Goal: Task Accomplishment & Management: Manage account settings

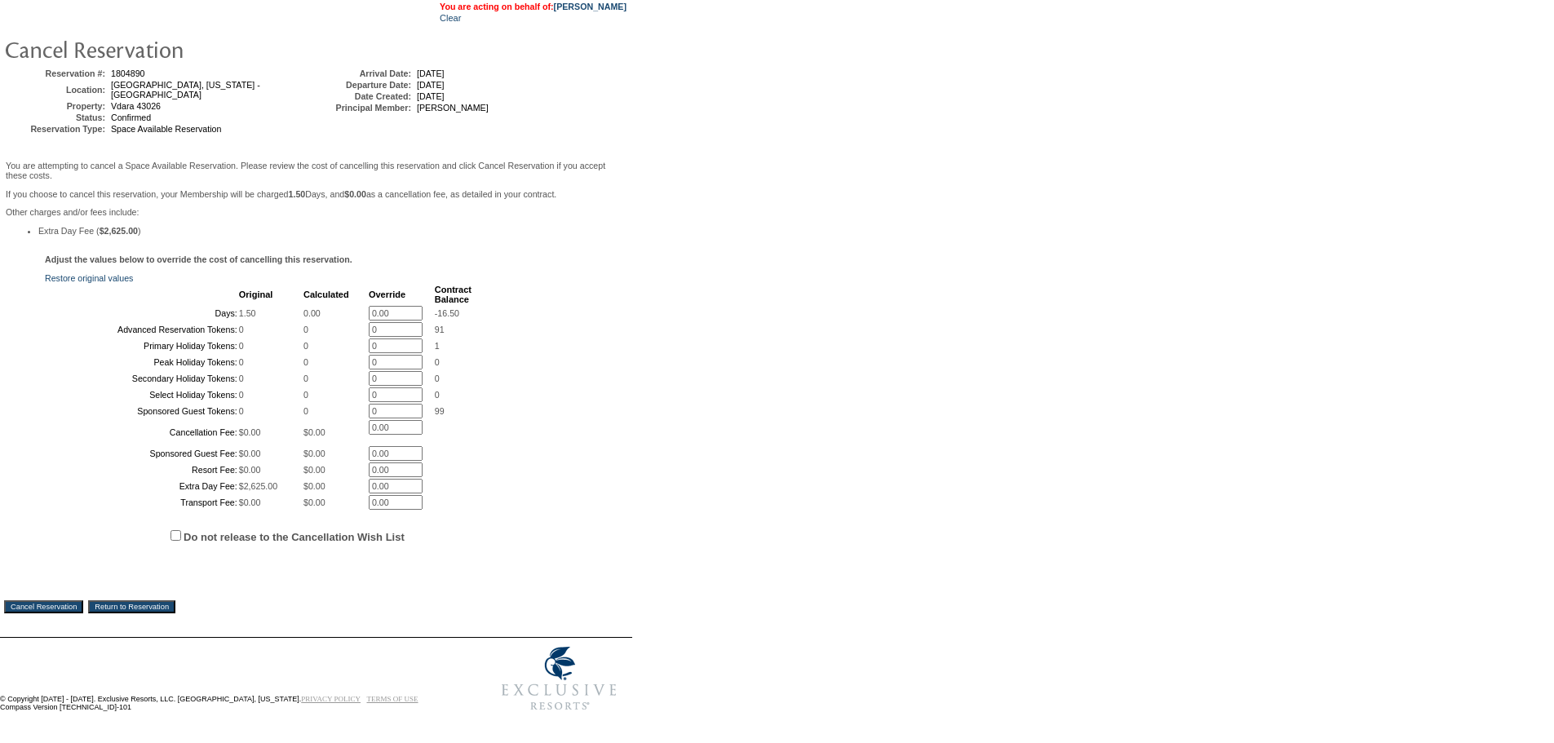
scroll to position [263, 0]
click at [41, 605] on input "Cancel Reservation" at bounding box center [43, 606] width 79 height 13
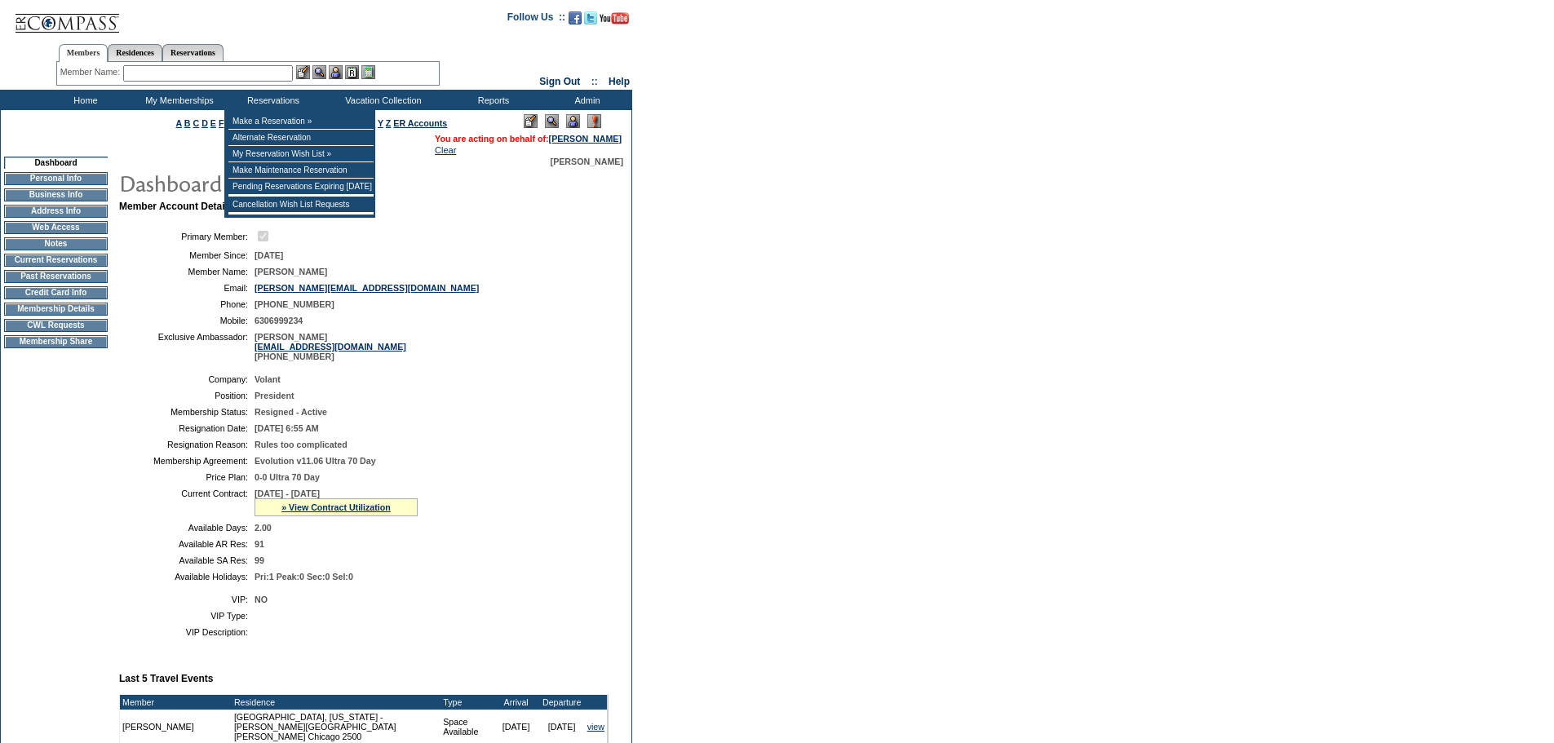
click at [264, 65] on div "Member Name: Destination or Residence: ReservationId:" at bounding box center [247, 74] width 383 height 24
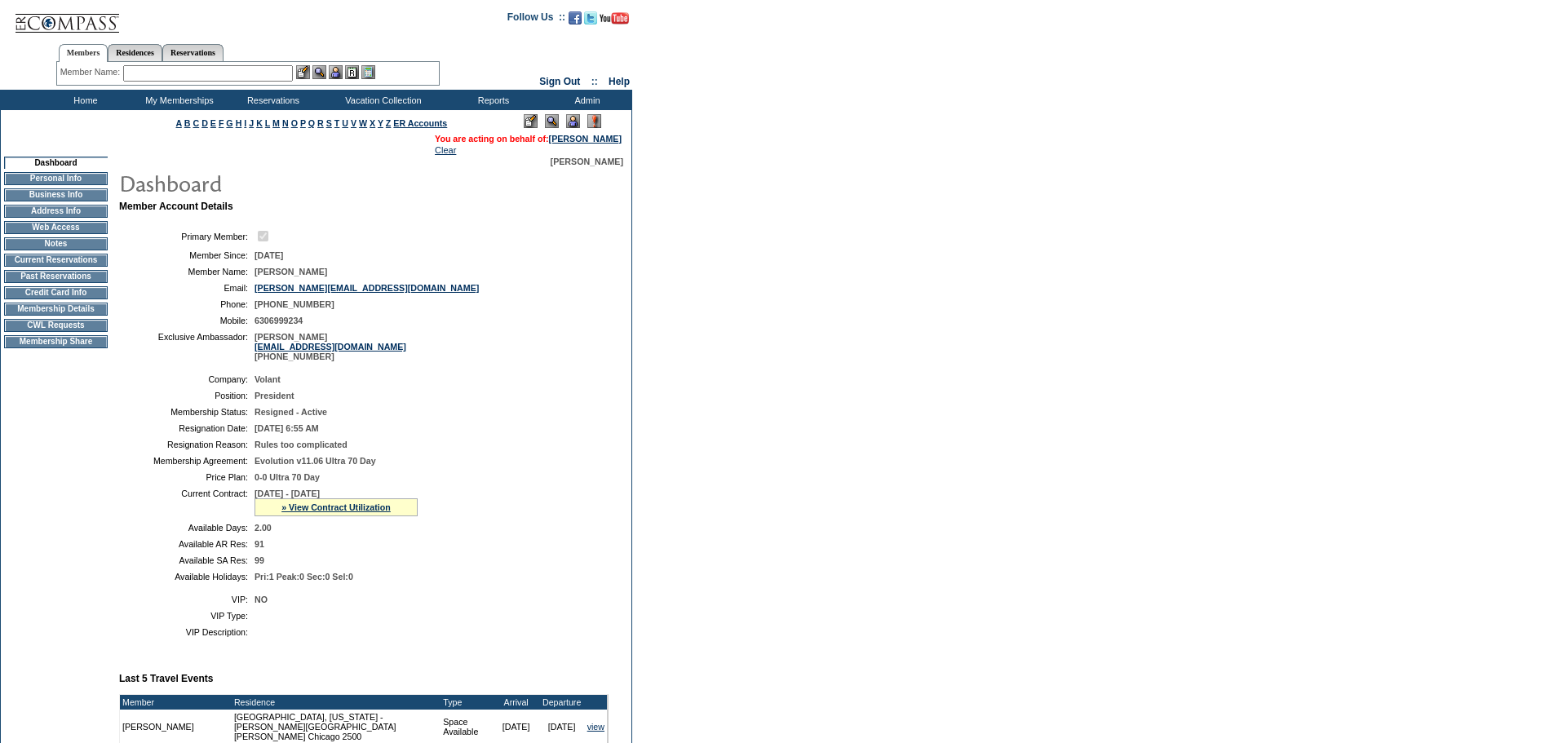
click at [264, 65] on input "text" at bounding box center [208, 73] width 170 height 16
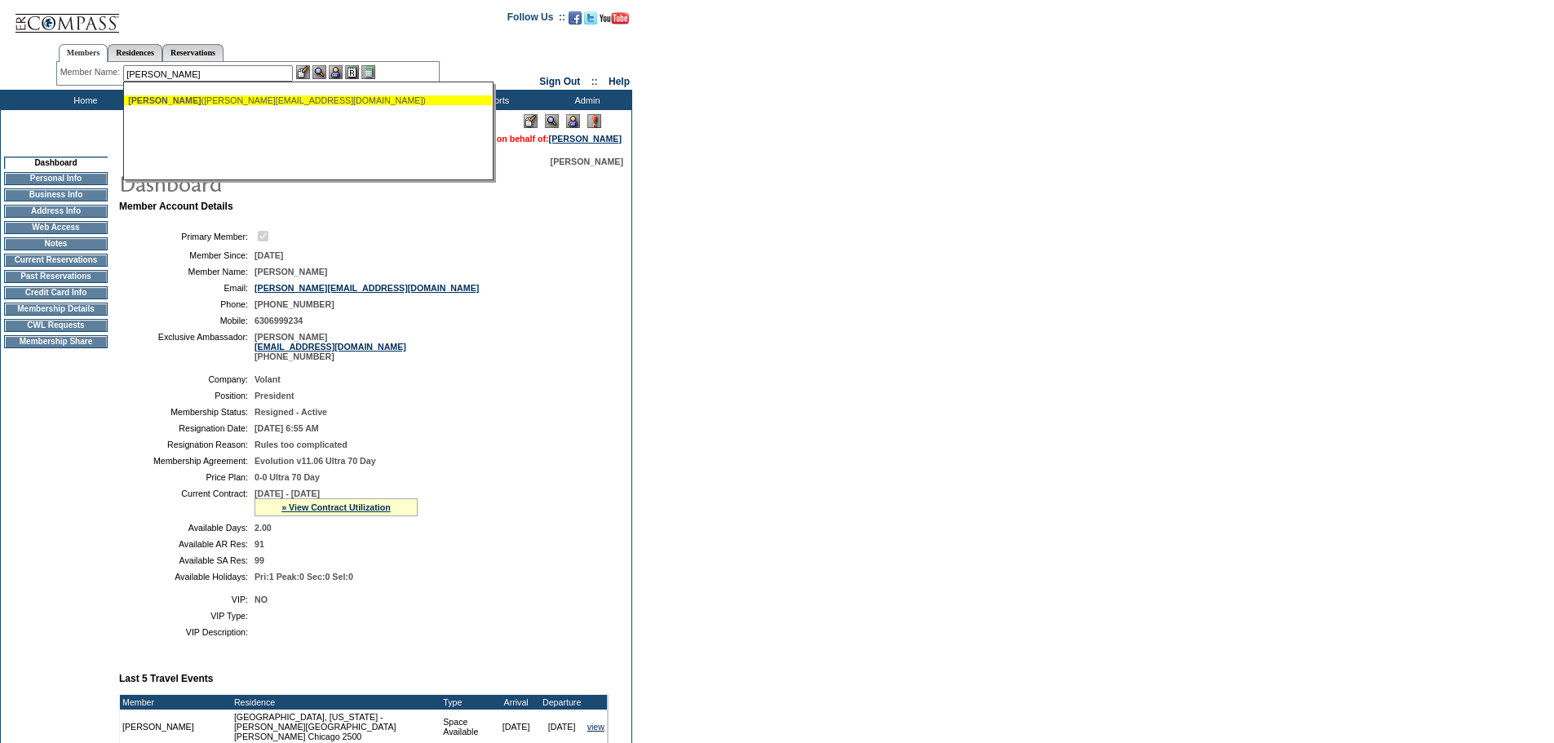
click at [167, 104] on span "[PERSON_NAME]" at bounding box center [164, 100] width 73 height 10
type input "[PERSON_NAME] ([PERSON_NAME][EMAIL_ADDRESS][DOMAIN_NAME])"
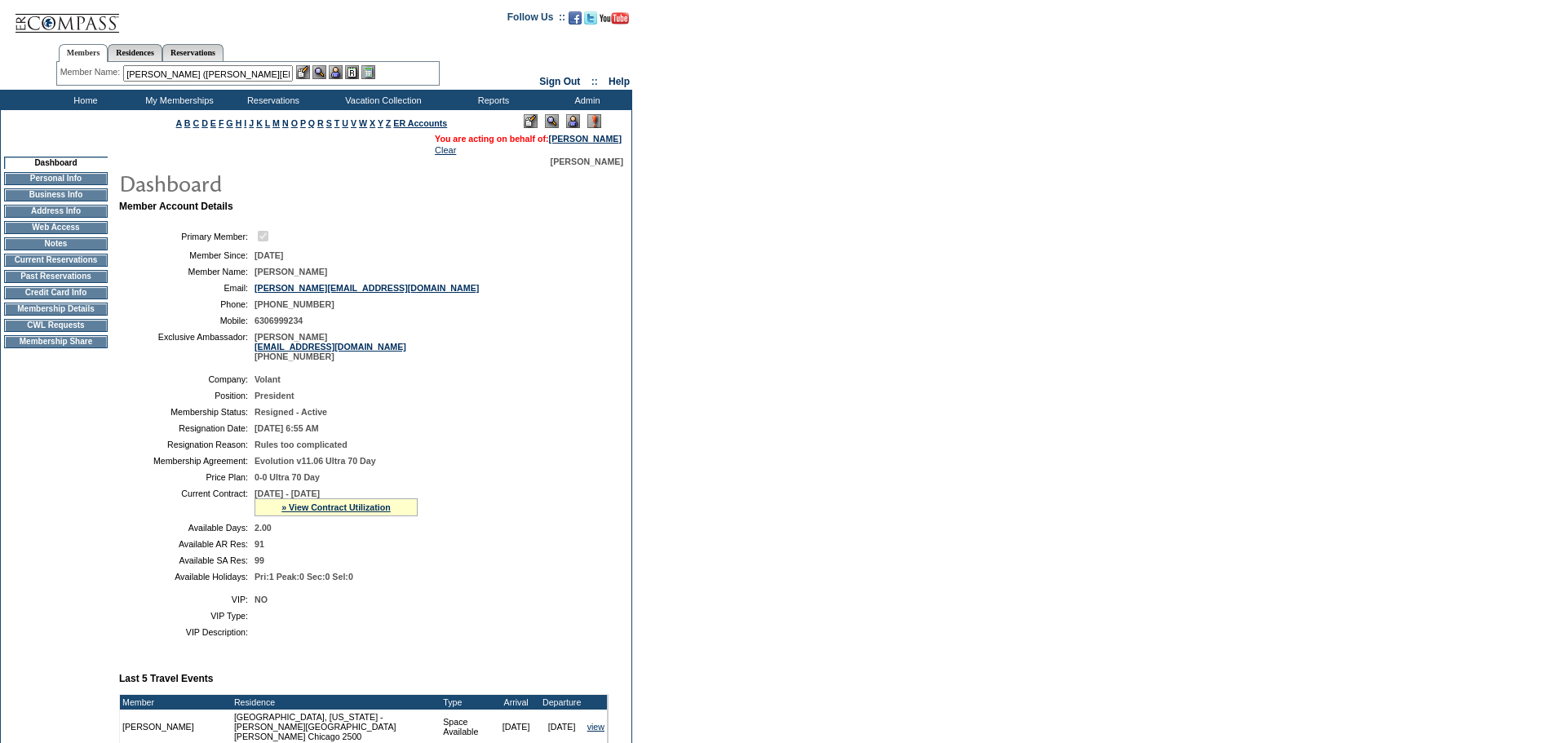
click at [339, 68] on img at bounding box center [336, 72] width 14 height 14
click at [325, 72] on img at bounding box center [319, 72] width 14 height 14
